Goal: Find specific page/section: Find specific page/section

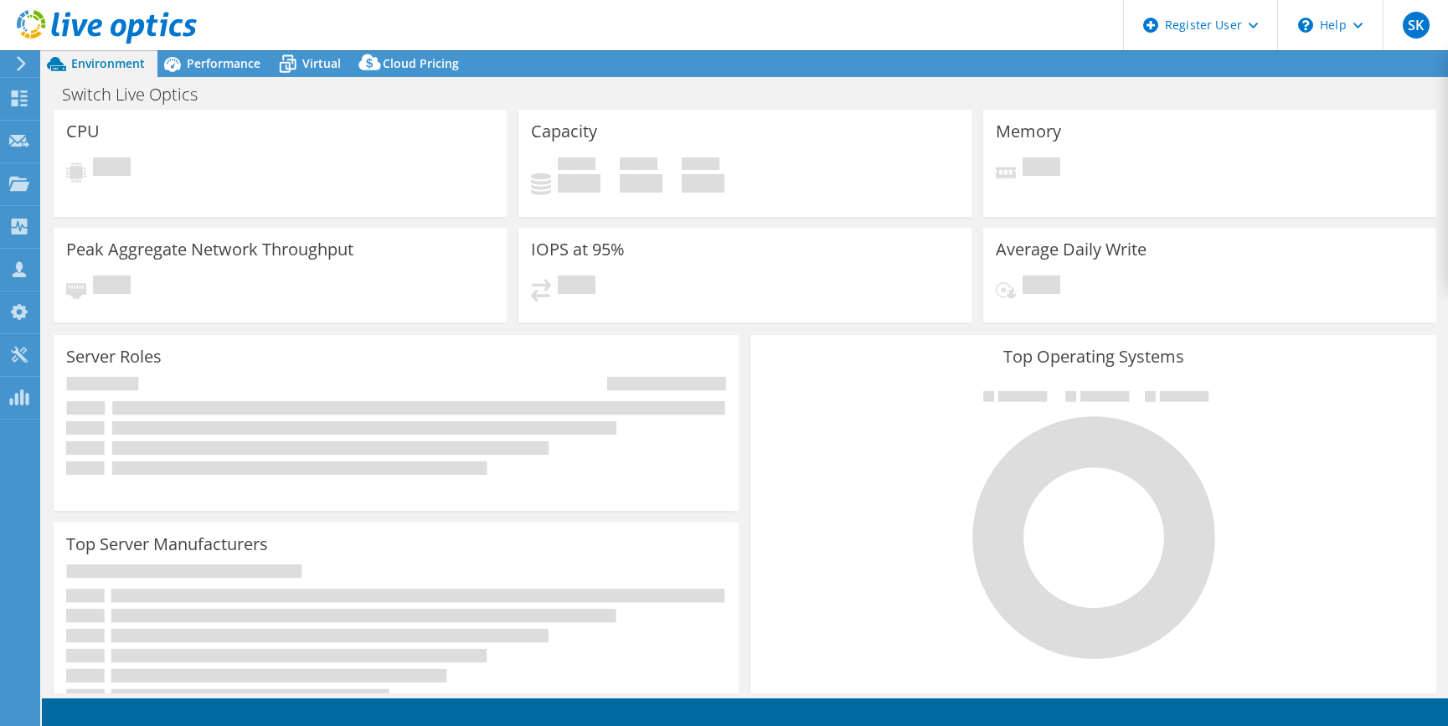
select select "USD"
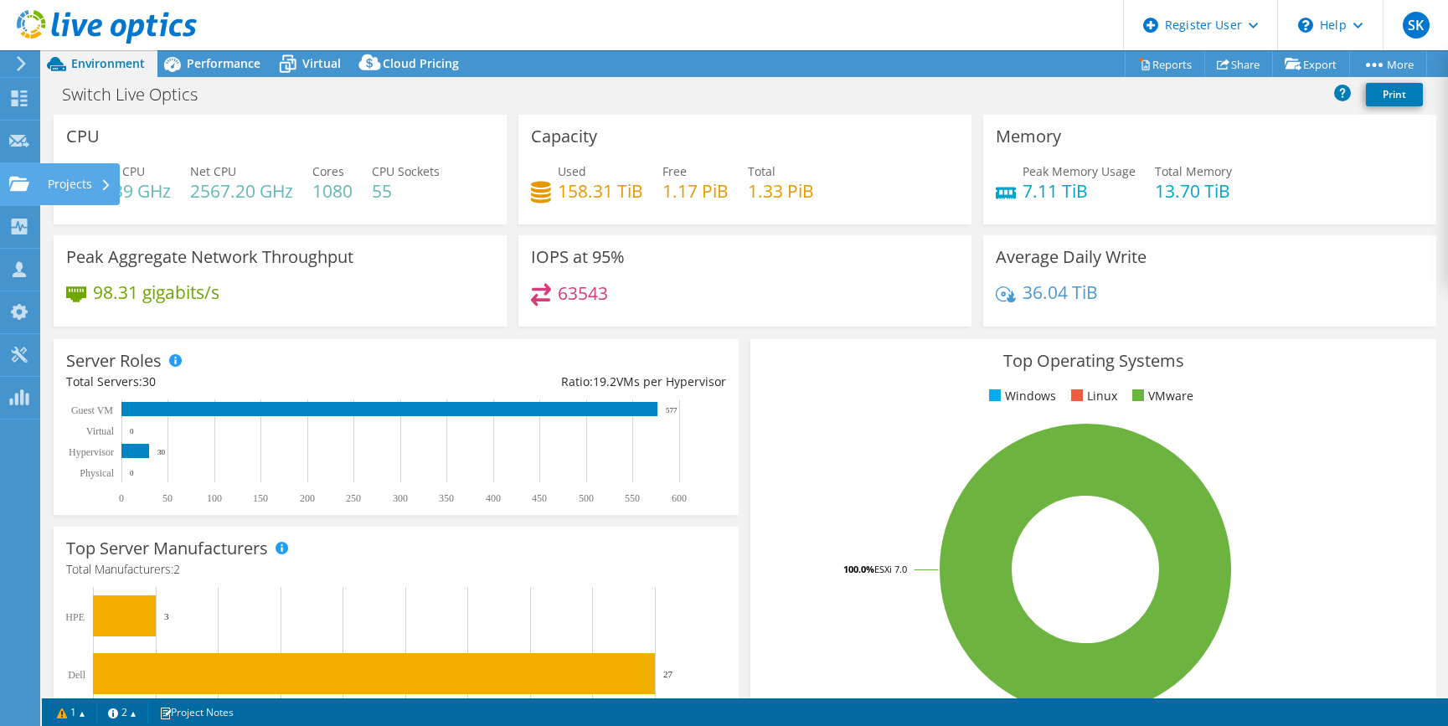
click at [26, 192] on div at bounding box center [19, 186] width 20 height 18
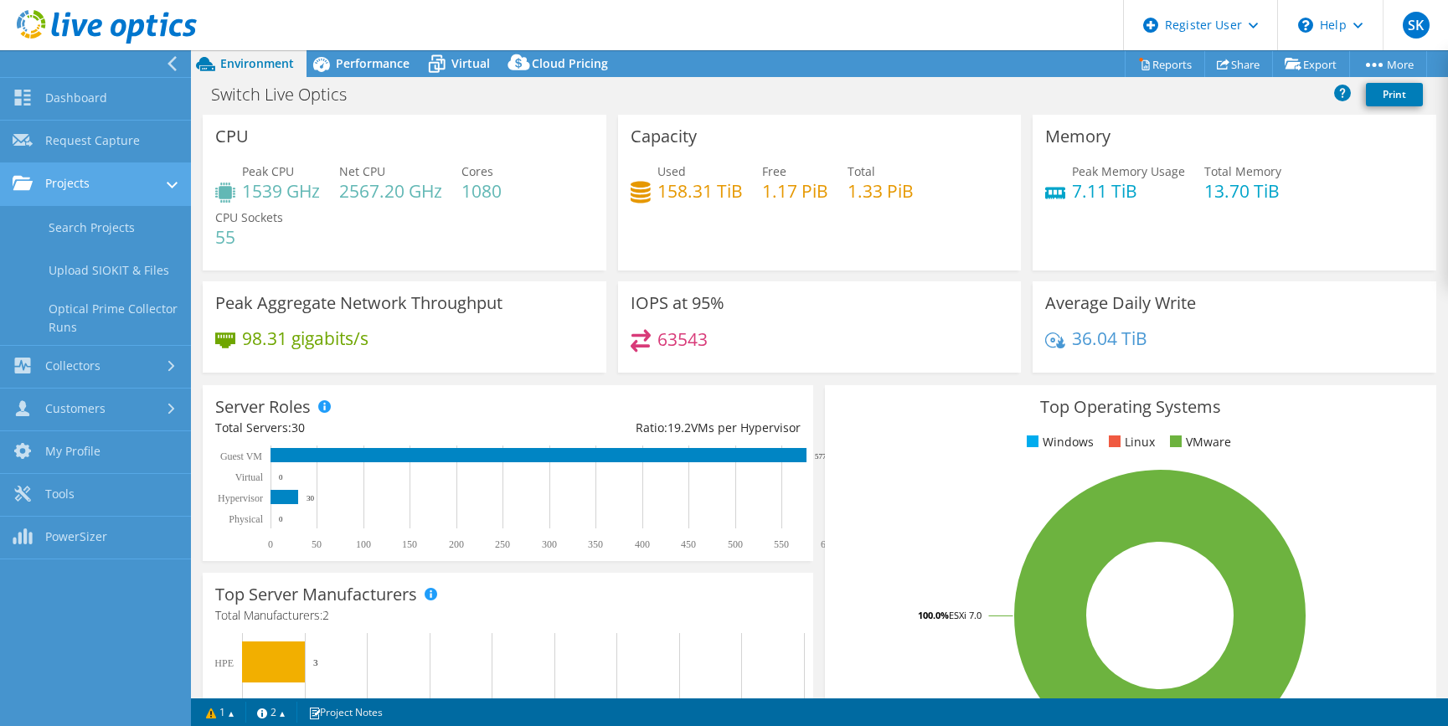
click at [68, 190] on link "Projects" at bounding box center [95, 184] width 191 height 43
click at [71, 188] on link "Projects" at bounding box center [95, 184] width 191 height 43
click at [76, 225] on link "Search Projects" at bounding box center [95, 227] width 191 height 43
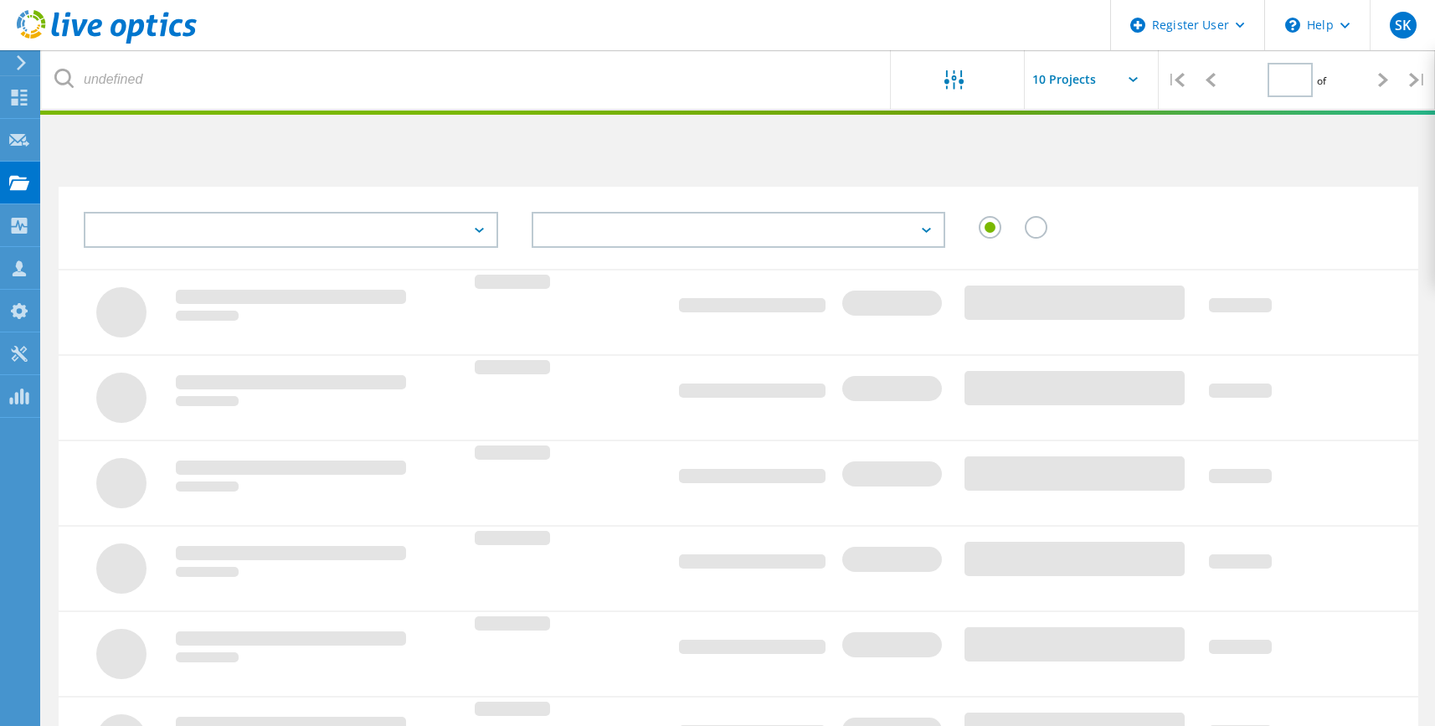
type input "1"
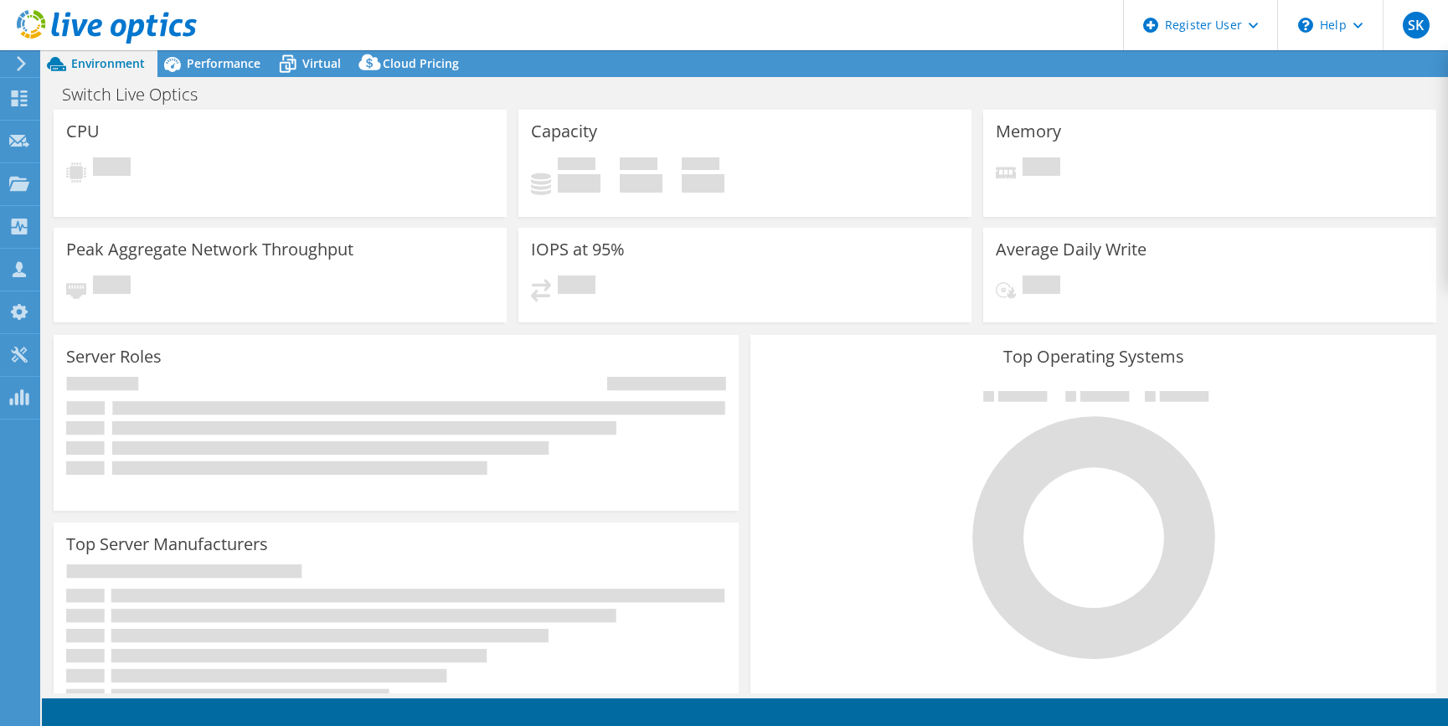
select select "USD"
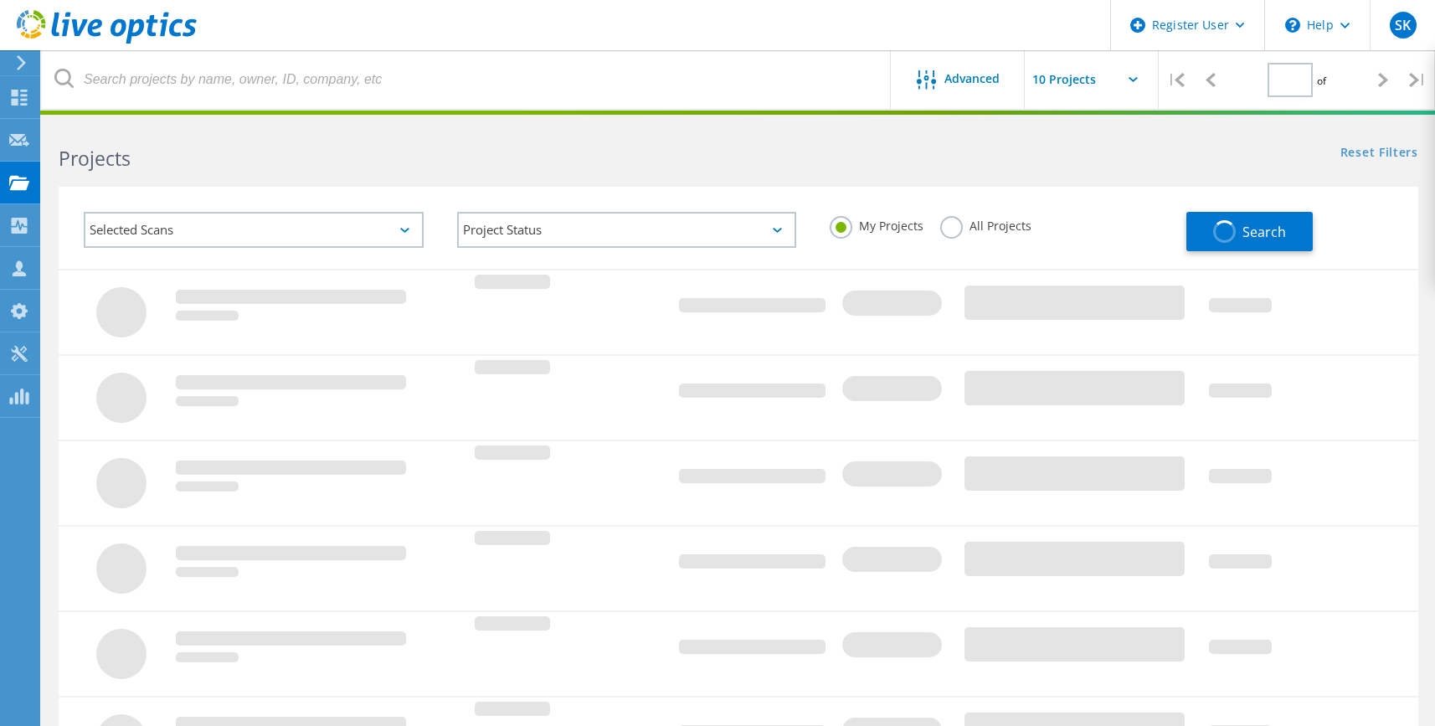
type input "1"
